Goal: Contribute content

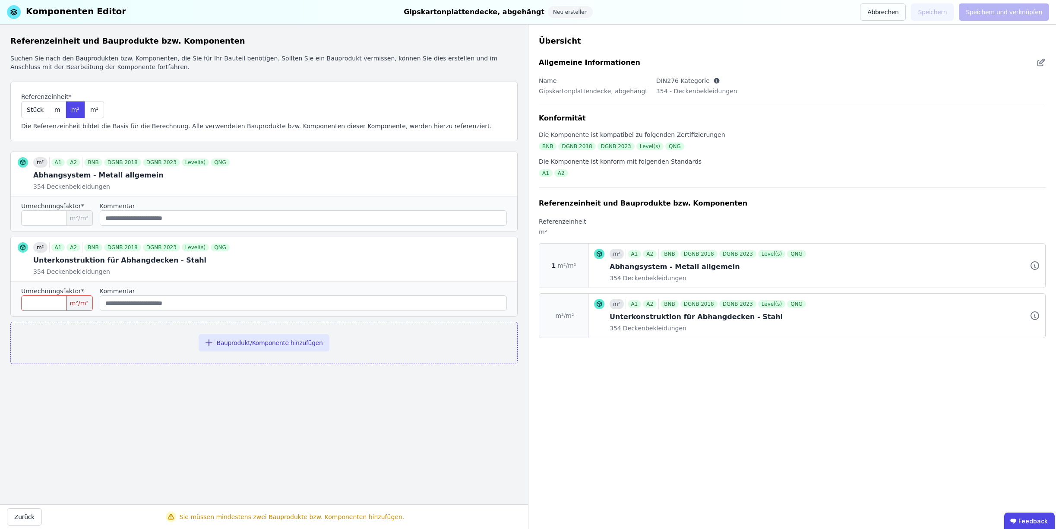
click at [79, 206] on div "Umrechnungsfaktor*" at bounding box center [57, 206] width 72 height 9
click at [490, 174] on icon at bounding box center [492, 174] width 10 height 10
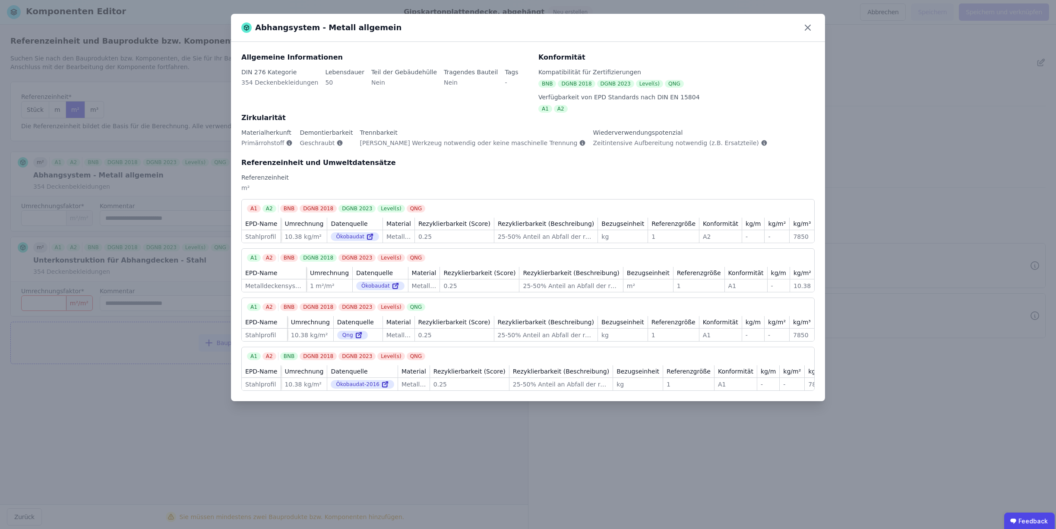
click at [159, 363] on div "Abhangsystem - Metall allgemein Allgemeine Informationen DIN 276 Kategorie 354 …" at bounding box center [528, 264] width 1056 height 529
click at [808, 29] on icon at bounding box center [808, 28] width 14 height 14
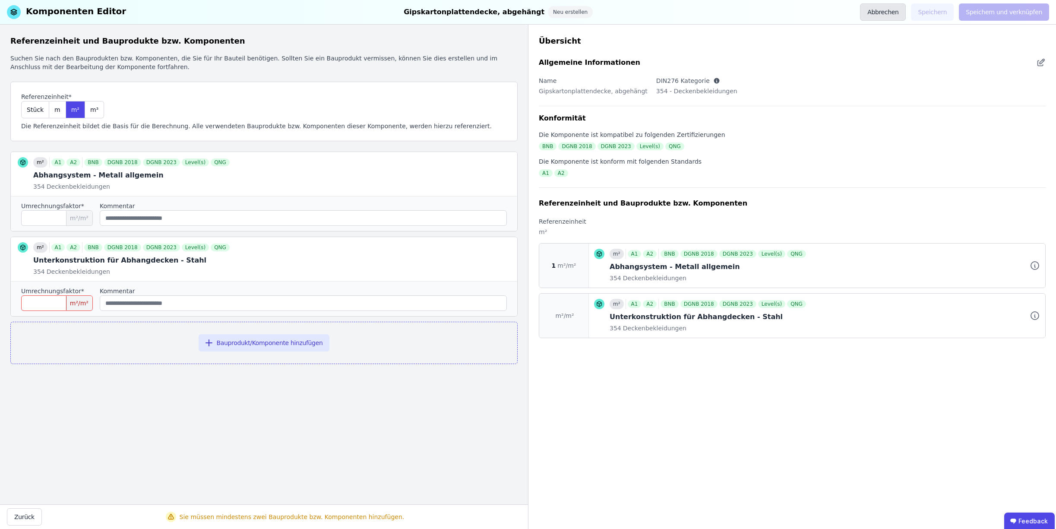
click at [885, 16] on button "Abbrechen" at bounding box center [883, 11] width 46 height 17
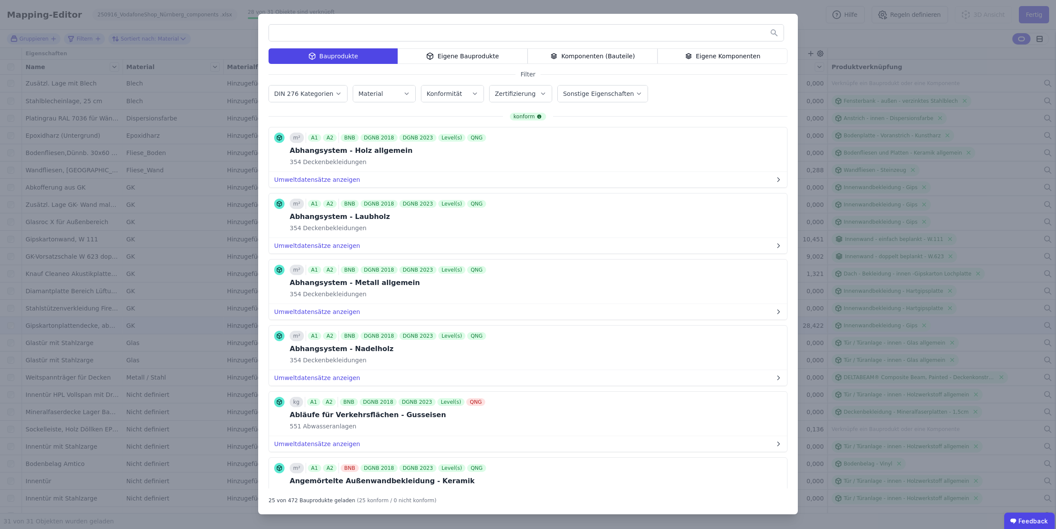
click at [880, 41] on div "Bauprodukte Eigene Bauprodukte Komponenten (Bauteile) Eigene Komponenten Filter…" at bounding box center [528, 264] width 1056 height 529
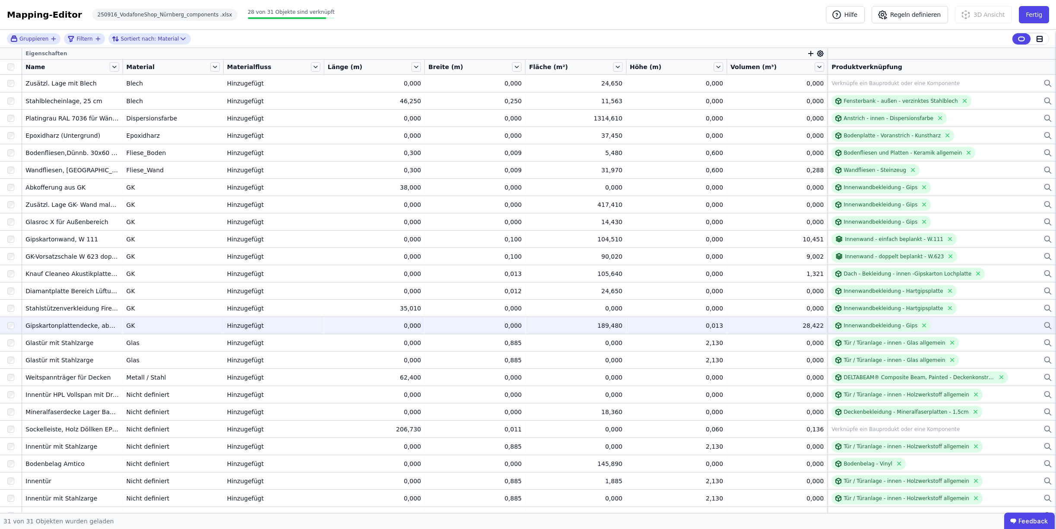
click at [1045, 326] on icon at bounding box center [1047, 324] width 5 height 5
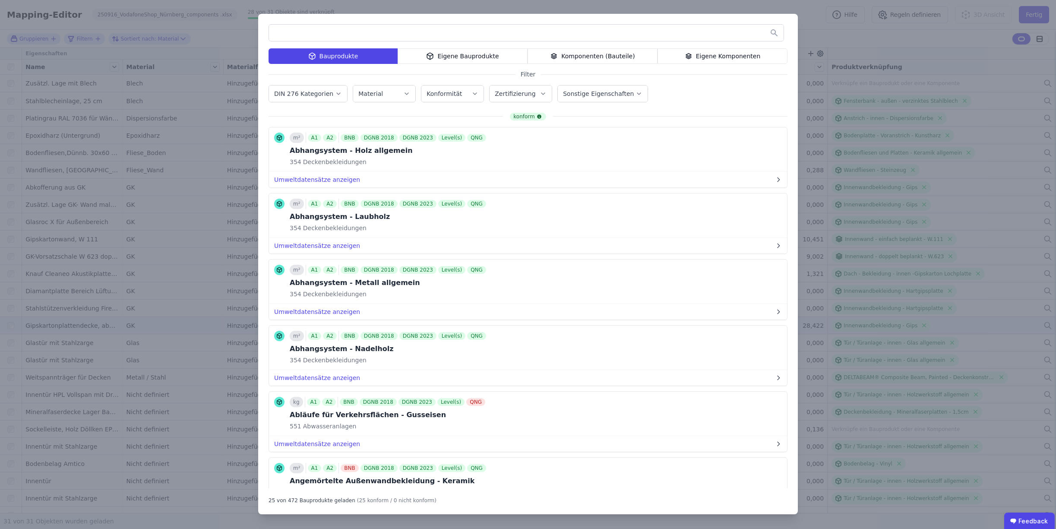
click at [579, 56] on div "Komponenten (Bauteile)" at bounding box center [593, 56] width 130 height 16
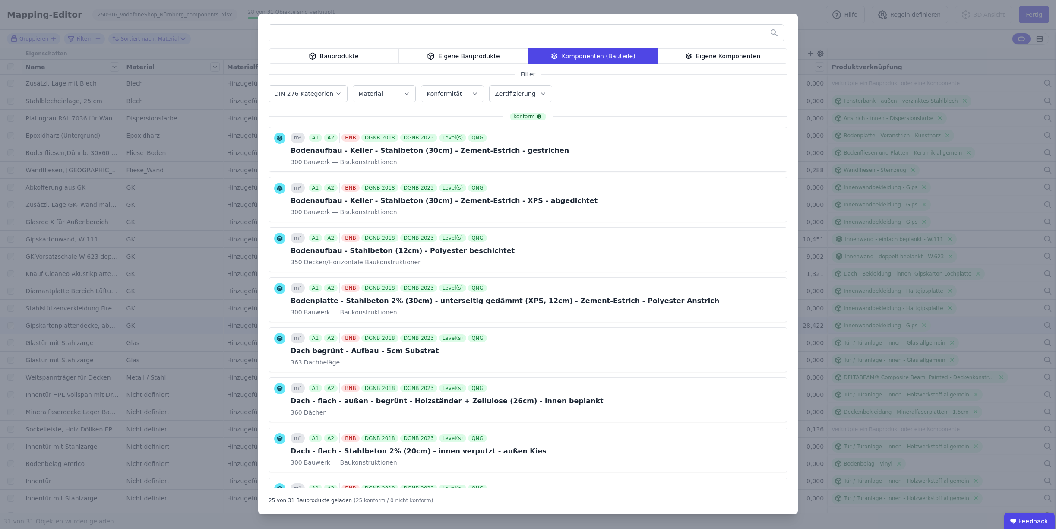
click at [317, 96] on label "DIN 276 Kategorien" at bounding box center [304, 93] width 61 height 7
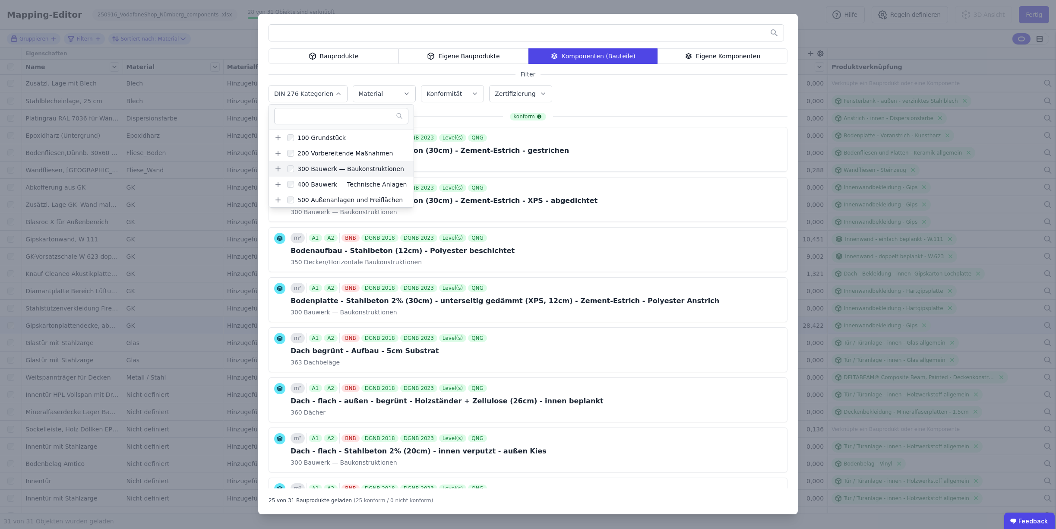
click at [325, 171] on div "300 Bauwerk — Baukonstruktionen" at bounding box center [349, 169] width 110 height 9
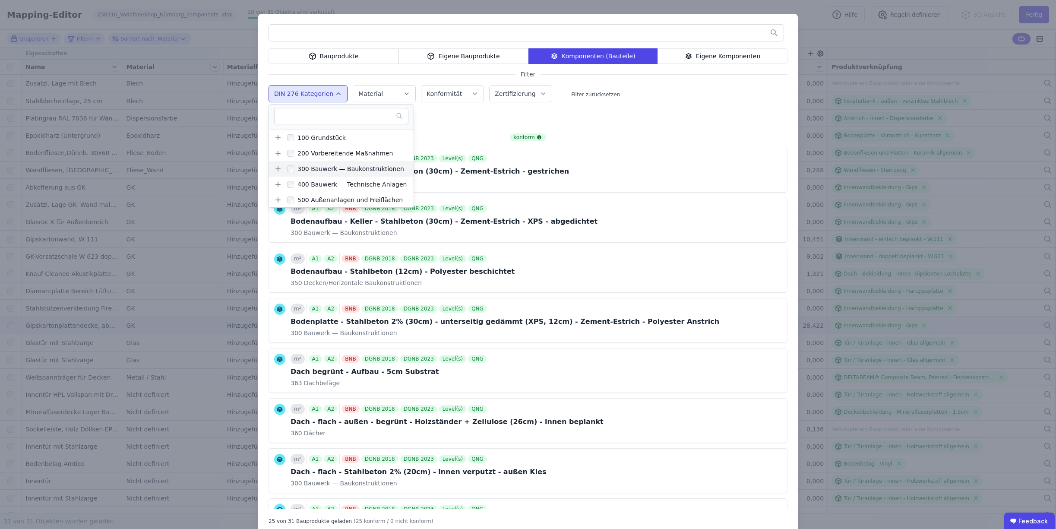
click at [274, 171] on icon at bounding box center [278, 169] width 8 height 8
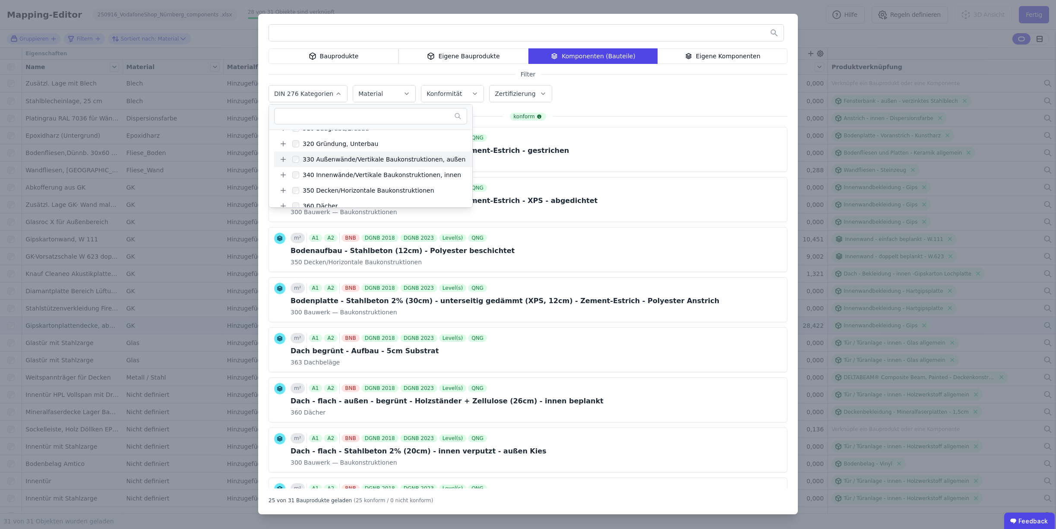
scroll to position [58, 0]
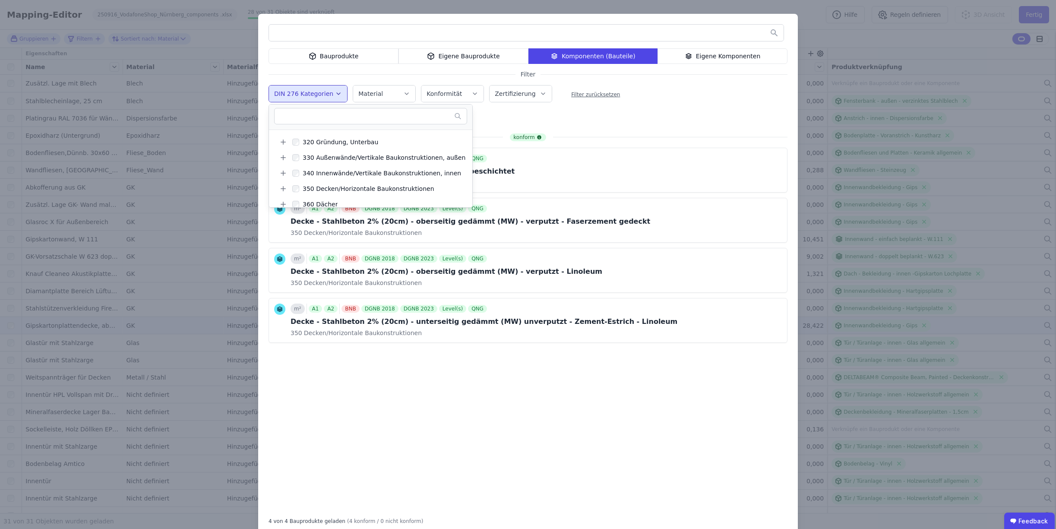
click at [739, 388] on div "konform m² A1 A2 BNB DGNB 2018 DGNB 2023 Level(s) QNG Bodenaufbau - Stahlbeton …" at bounding box center [528, 321] width 519 height 376
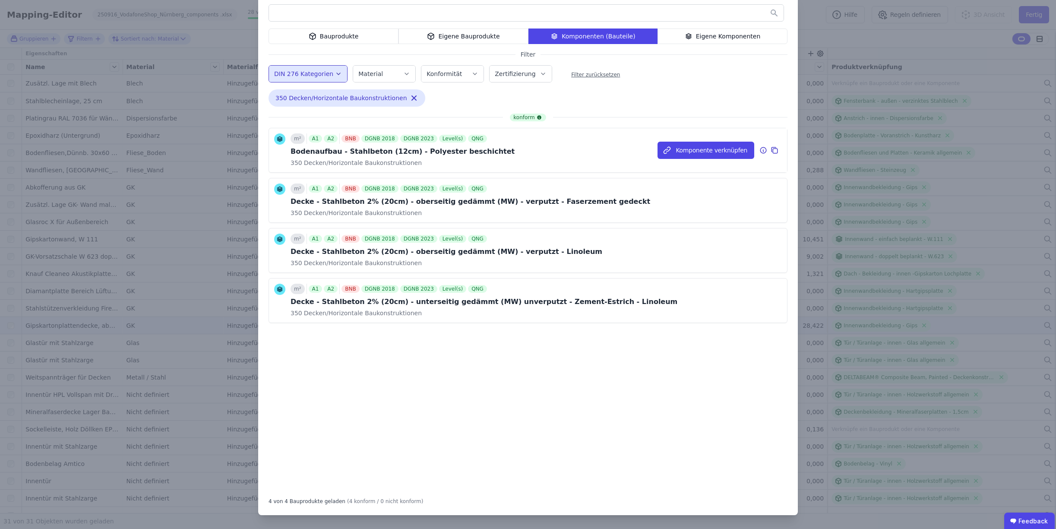
scroll to position [0, 0]
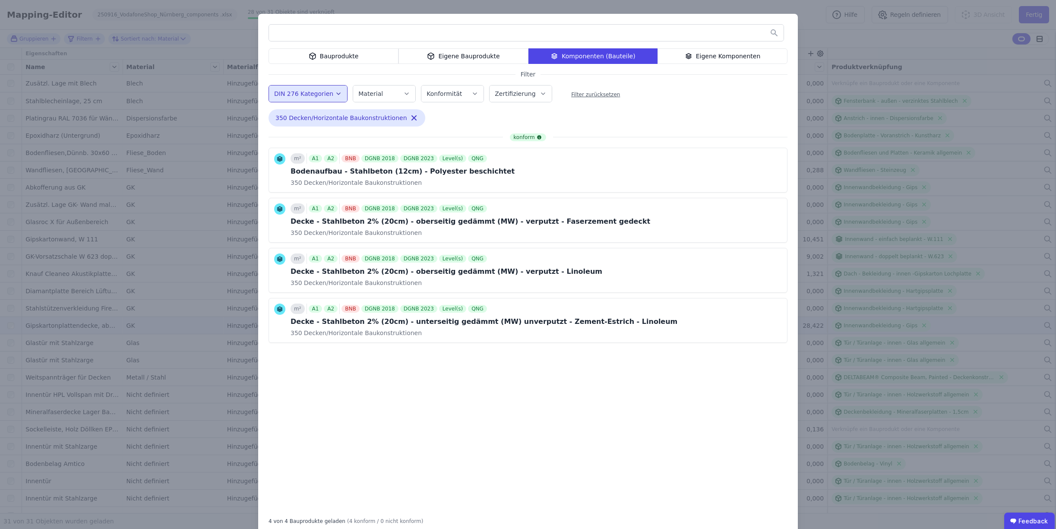
click at [374, 58] on div "Bauprodukte" at bounding box center [334, 56] width 130 height 16
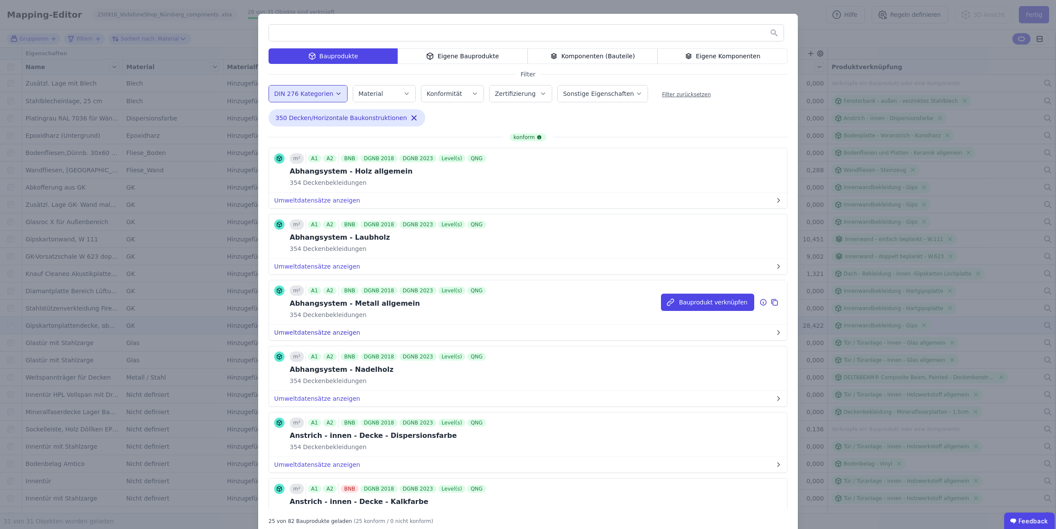
click at [325, 331] on button "Umweltdatensätze anzeigen" at bounding box center [528, 333] width 518 height 16
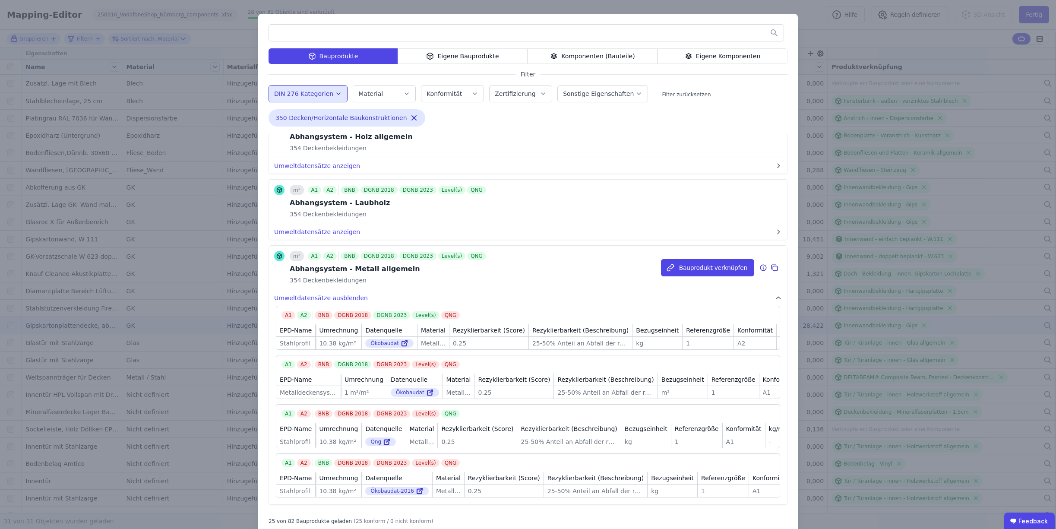
scroll to position [14, 0]
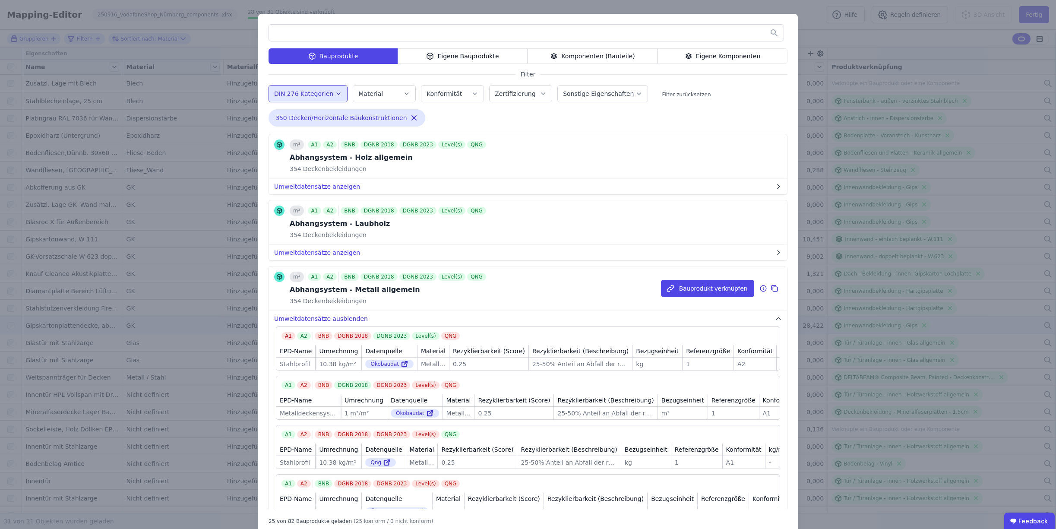
click at [325, 316] on button "Umweltdatensätze ausblenden" at bounding box center [528, 319] width 518 height 16
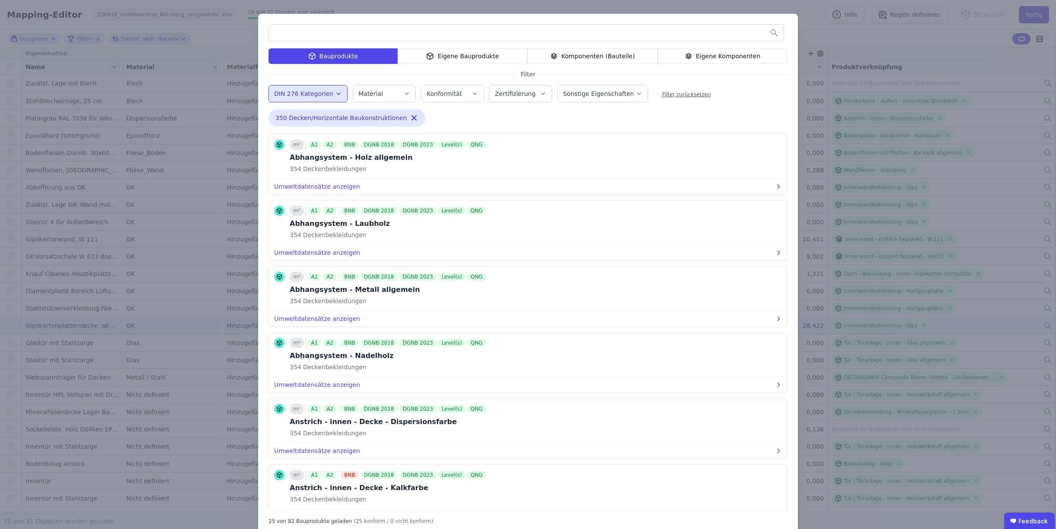
click at [608, 62] on div "Komponenten (Bauteile)" at bounding box center [593, 56] width 130 height 16
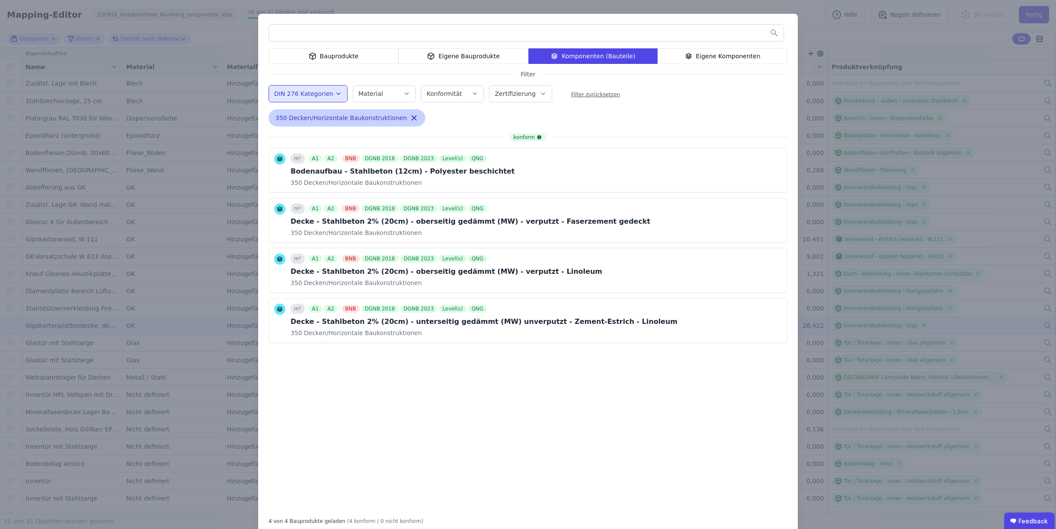
click at [410, 120] on icon "button" at bounding box center [414, 118] width 9 height 9
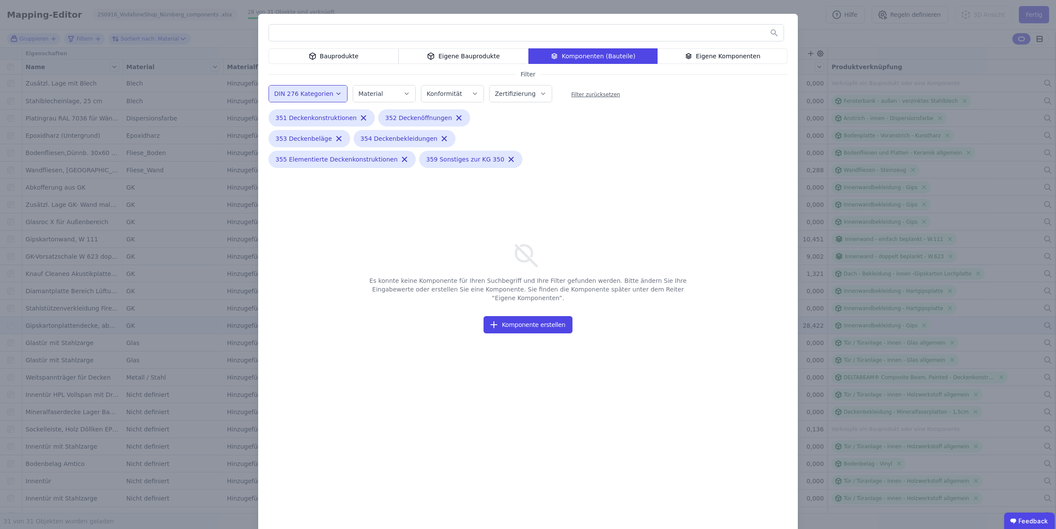
click at [338, 95] on button "DIN 276 Kategorien" at bounding box center [308, 94] width 78 height 16
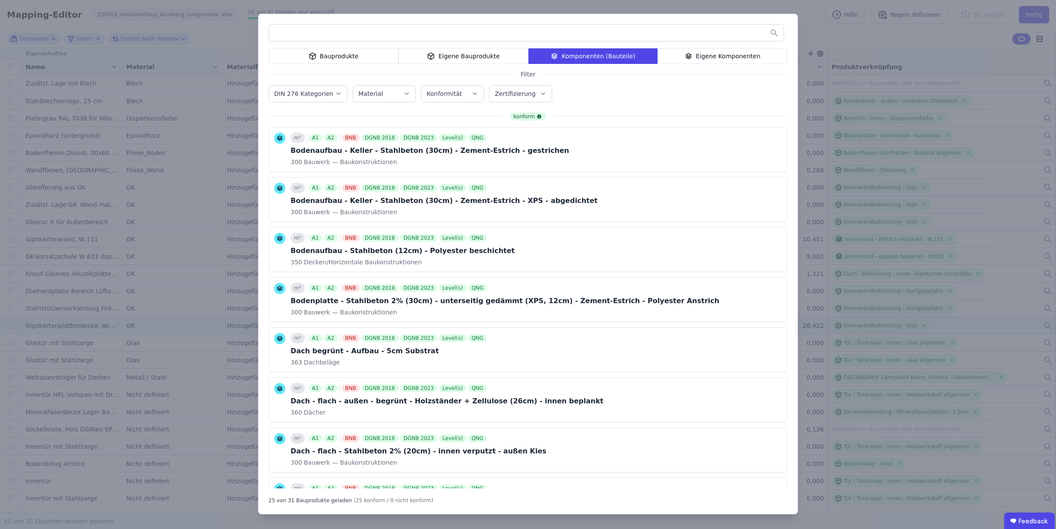
click at [620, 100] on div "DIN 276 Kategorien 100 Grundstück 200 Vorbereitende Maßnahmen 300 Bauwerk — Bau…" at bounding box center [528, 94] width 519 height 22
click at [754, 57] on div "Eigene Komponenten" at bounding box center [723, 56] width 130 height 16
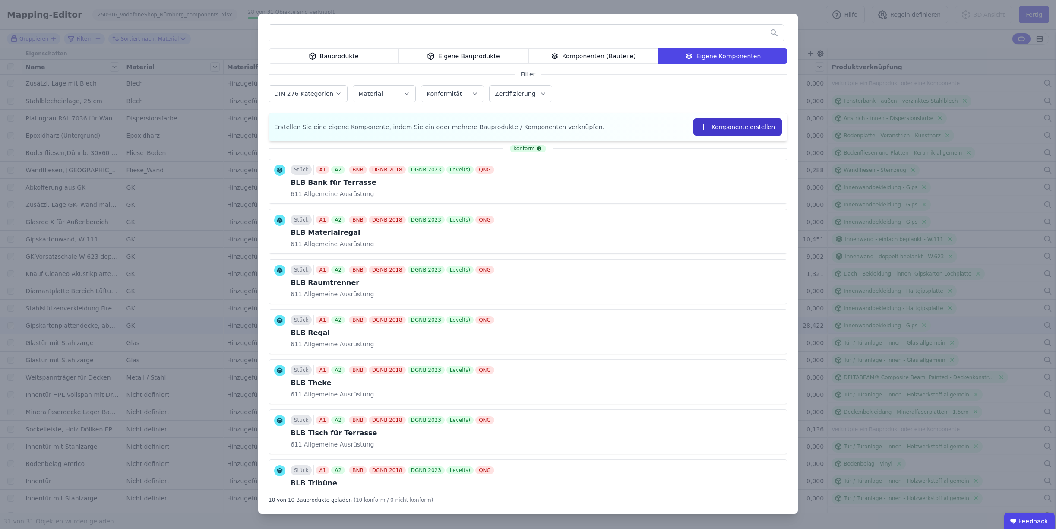
click at [730, 127] on button "Komponente erstellen" at bounding box center [738, 126] width 89 height 17
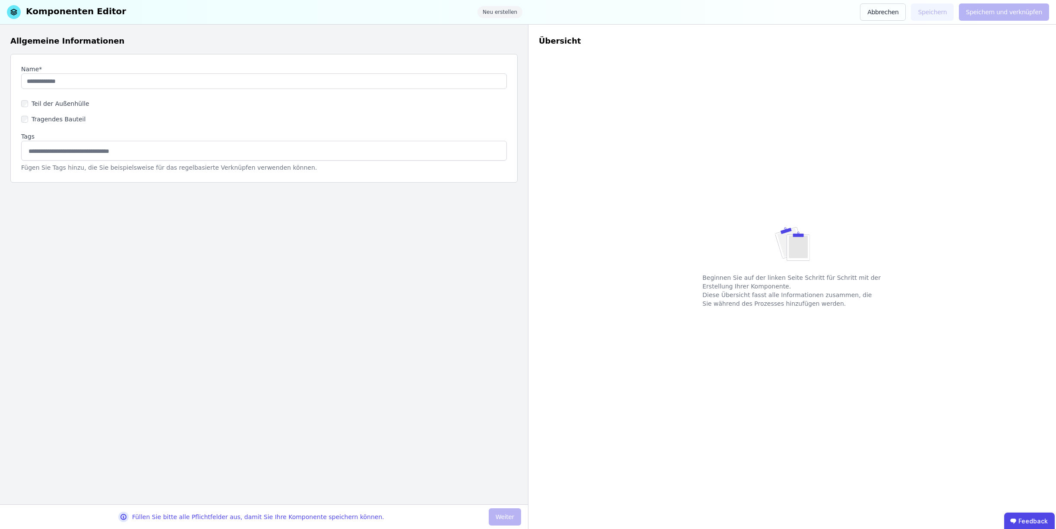
click at [292, 91] on div "Name* Teil der Außenhülle Tragendes Bauteil Tags Fügen Sie Tags hinzu, die Sie …" at bounding box center [263, 118] width 507 height 129
click at [296, 84] on input "string" at bounding box center [264, 81] width 486 height 16
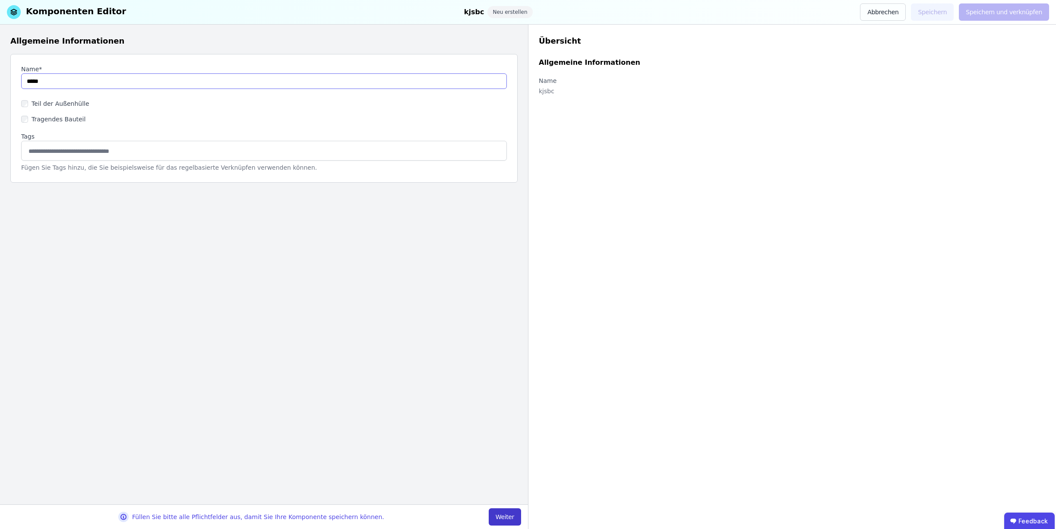
type input "*****"
click at [514, 510] on button "Weiter" at bounding box center [505, 516] width 32 height 17
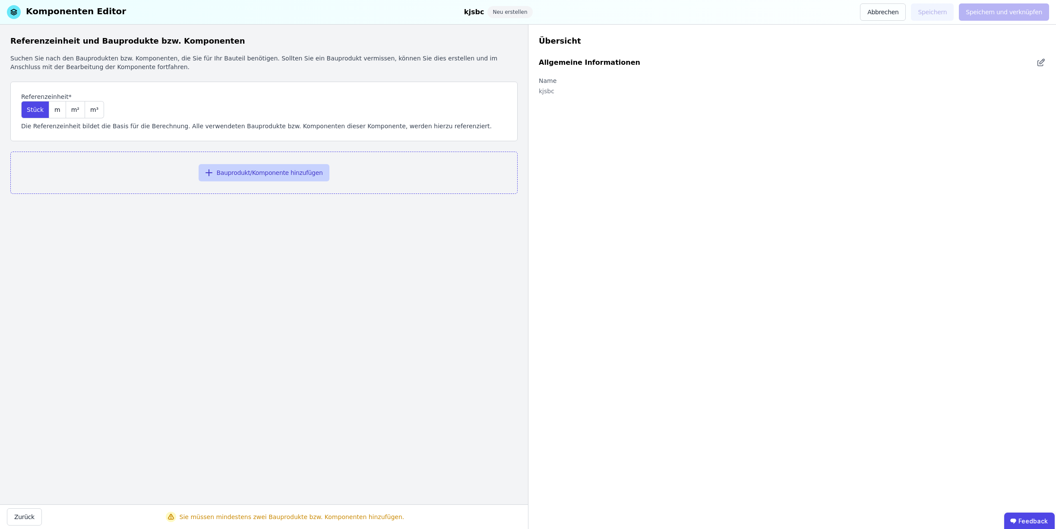
click at [246, 176] on button "Bauprodukt/Komponente hinzufügen" at bounding box center [264, 172] width 131 height 17
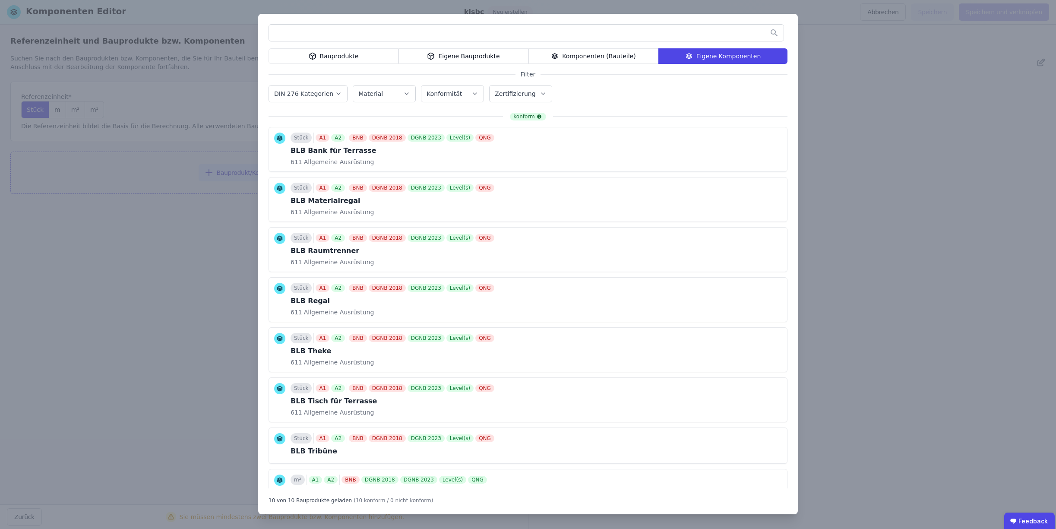
click at [335, 60] on div "Bauprodukte" at bounding box center [334, 56] width 130 height 16
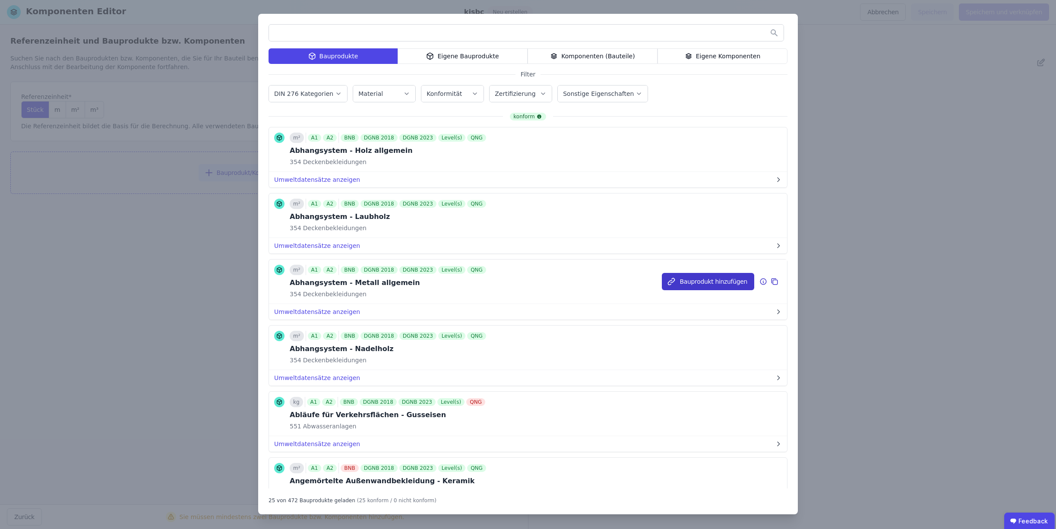
click at [724, 286] on button "Bauprodukt hinzufügen" at bounding box center [708, 281] width 92 height 17
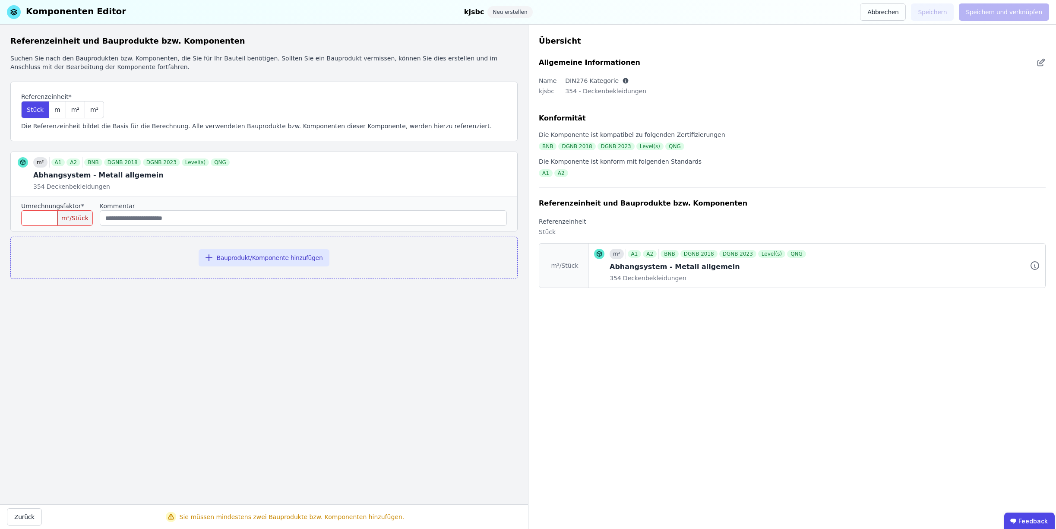
click at [891, 3] on div "Komponenten Editor kjsbc Neu erstellen Abbrechen Speichern Speichern und verknü…" at bounding box center [528, 12] width 1056 height 25
click at [890, 10] on button "Abbrechen" at bounding box center [883, 11] width 46 height 17
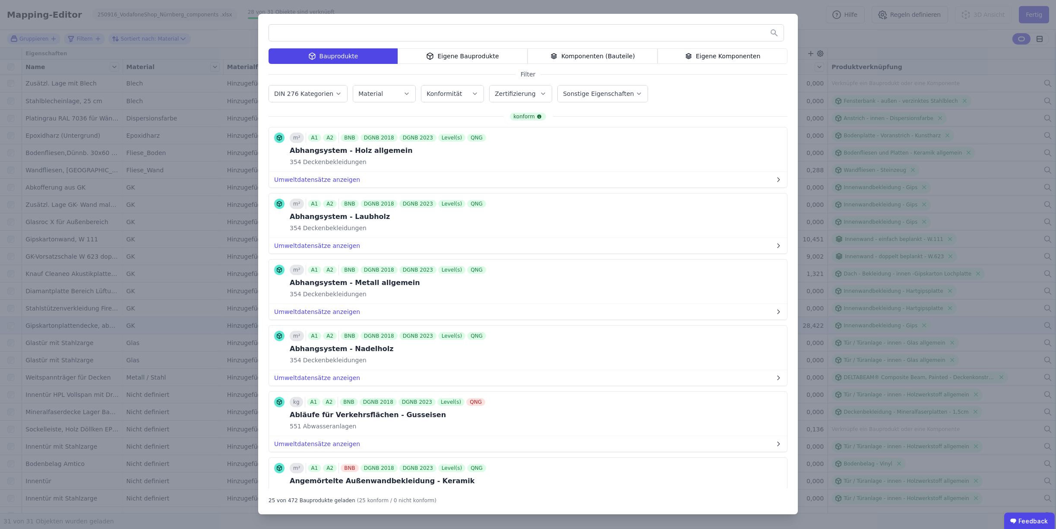
click at [171, 29] on div "Bauprodukte Eigene Bauprodukte Komponenten (Bauteile) Eigene Komponenten Filter…" at bounding box center [528, 264] width 1056 height 529
